Goal: Task Accomplishment & Management: Manage account settings

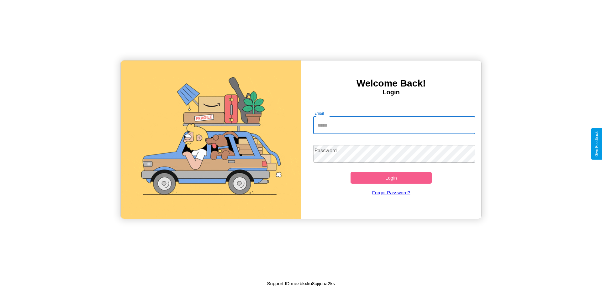
click at [394, 125] on input "Email" at bounding box center [394, 126] width 162 height 18
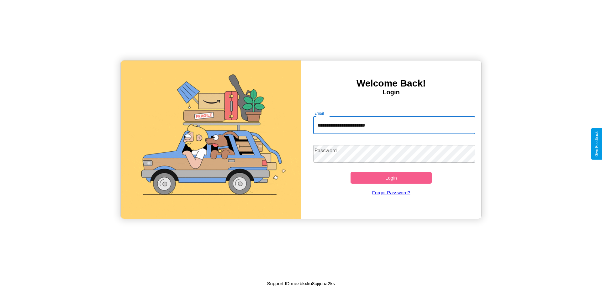
type input "**********"
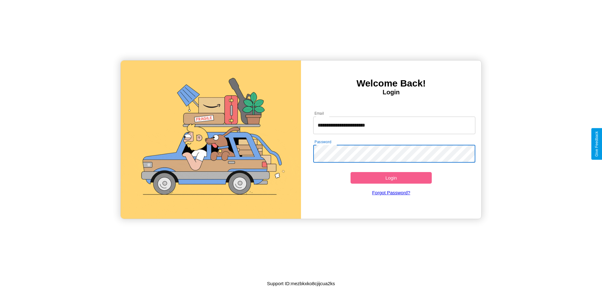
click at [391, 178] on button "Login" at bounding box center [390, 178] width 81 height 12
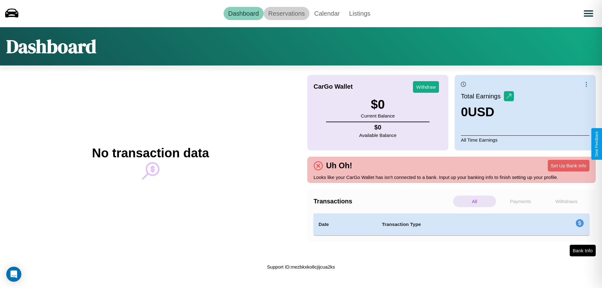
click at [286, 13] on link "Reservations" at bounding box center [287, 13] width 46 height 13
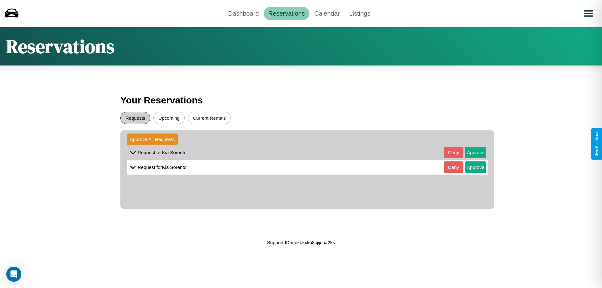
click at [135, 118] on button "Requests" at bounding box center [135, 118] width 30 height 12
click at [471, 152] on button "Approve" at bounding box center [475, 153] width 21 height 12
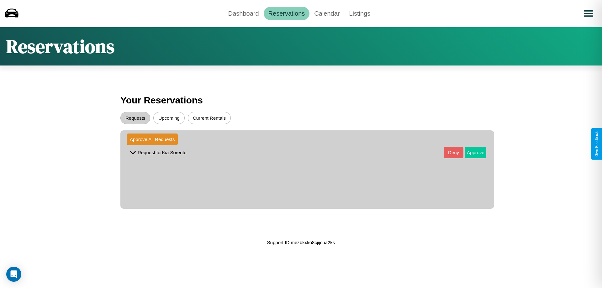
click at [471, 152] on button "Approve" at bounding box center [475, 153] width 21 height 12
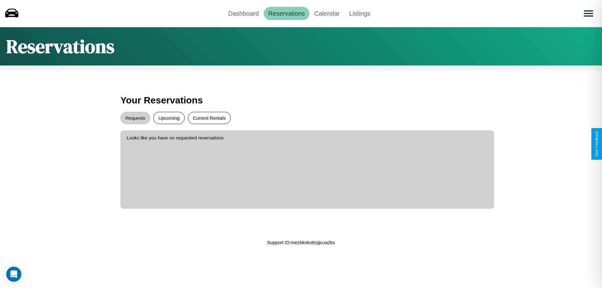
click at [209, 118] on button "Current Rentals" at bounding box center [209, 118] width 43 height 12
click at [327, 13] on link "Calendar" at bounding box center [326, 13] width 35 height 13
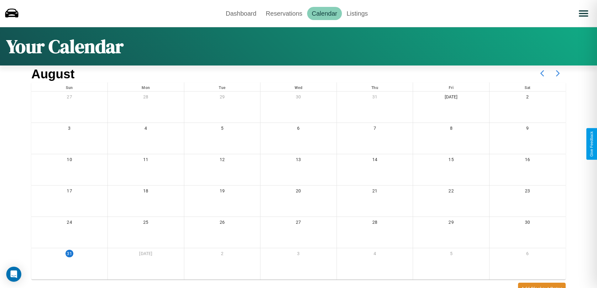
click at [558, 73] on icon at bounding box center [558, 74] width 16 height 16
